Goal: Find contact information: Obtain details needed to contact an individual or organization

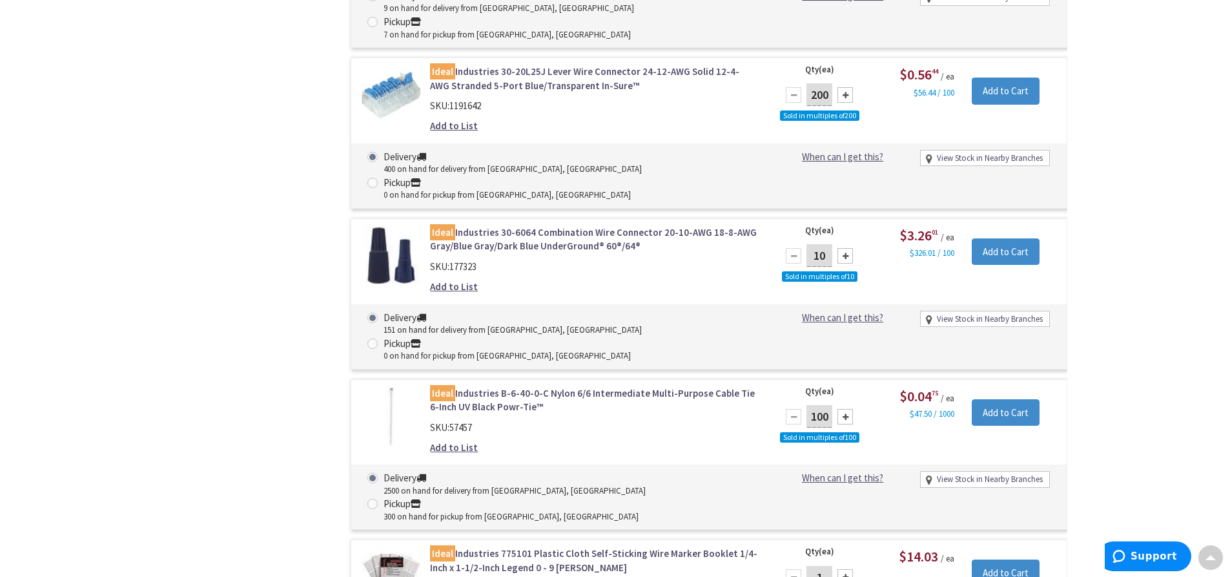
scroll to position [21141, 0]
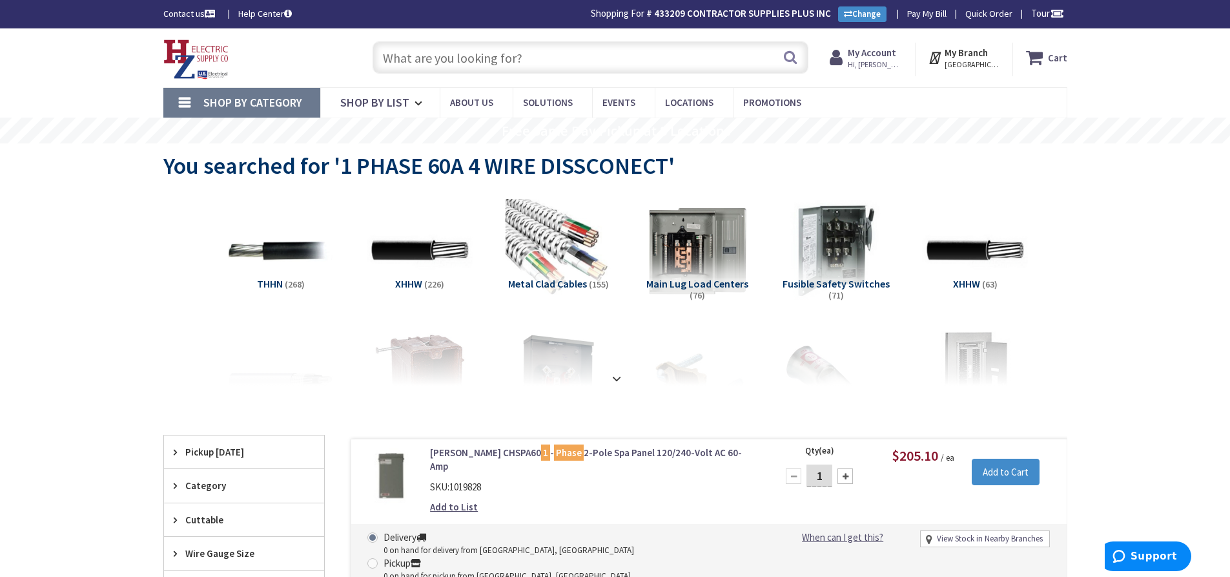
click at [210, 64] on img at bounding box center [196, 59] width 66 height 40
click at [196, 50] on img at bounding box center [196, 59] width 66 height 40
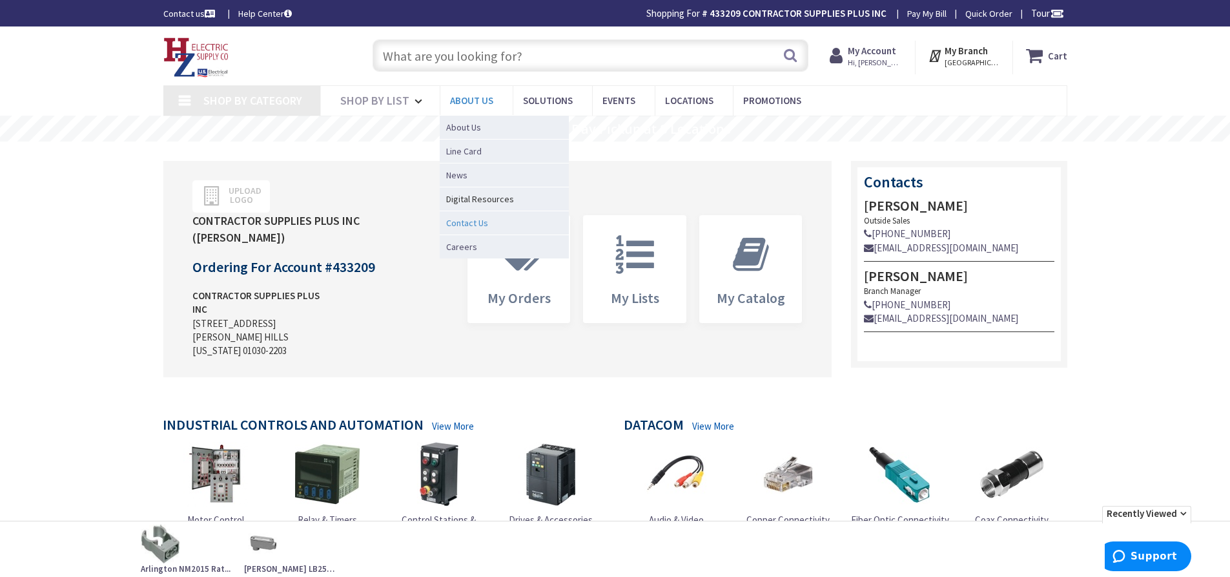
click at [462, 218] on span "Contact Us" at bounding box center [467, 222] width 42 height 13
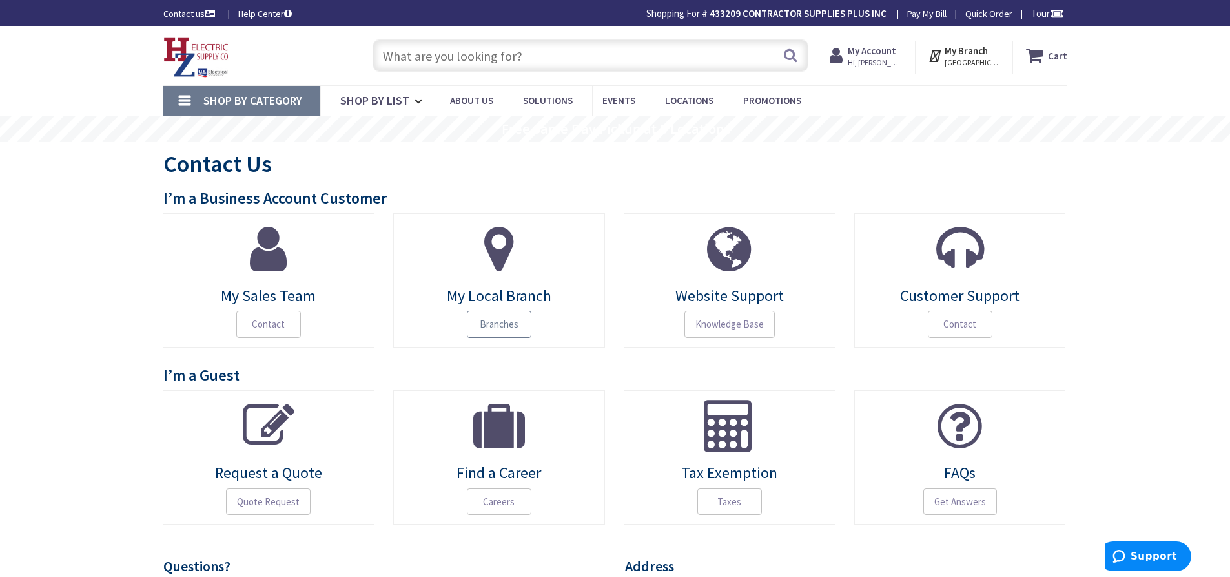
click at [496, 328] on span "Branches" at bounding box center [499, 324] width 65 height 27
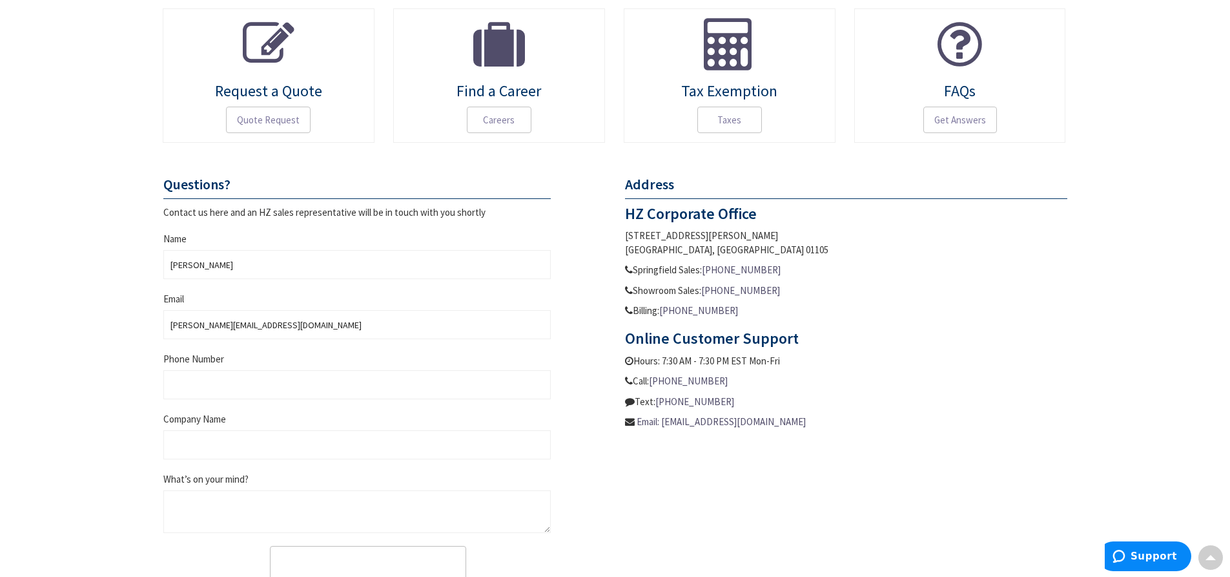
scroll to position [389, 0]
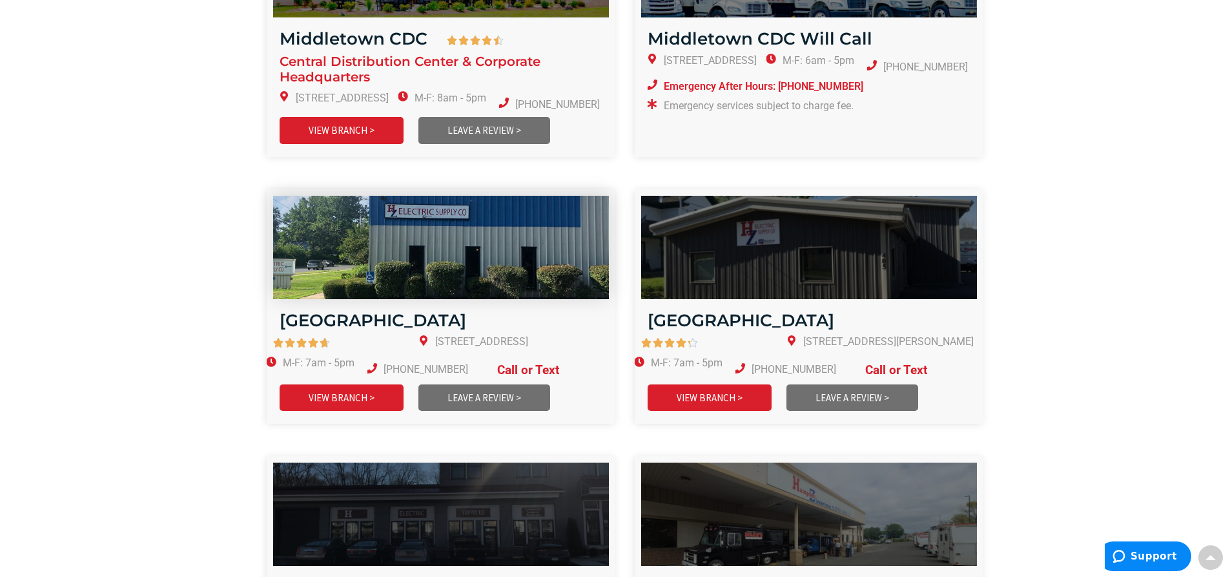
scroll to position [1420, 0]
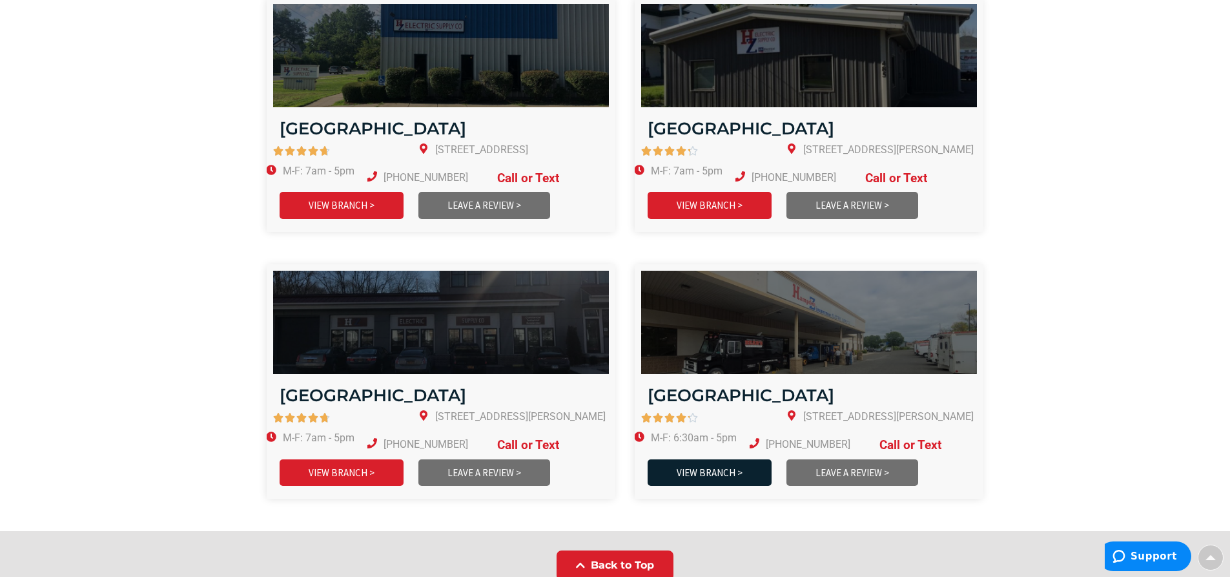
click at [749, 459] on link "VIEW BRANCH >" at bounding box center [710, 472] width 124 height 26
